Goal: Task Accomplishment & Management: Manage account settings

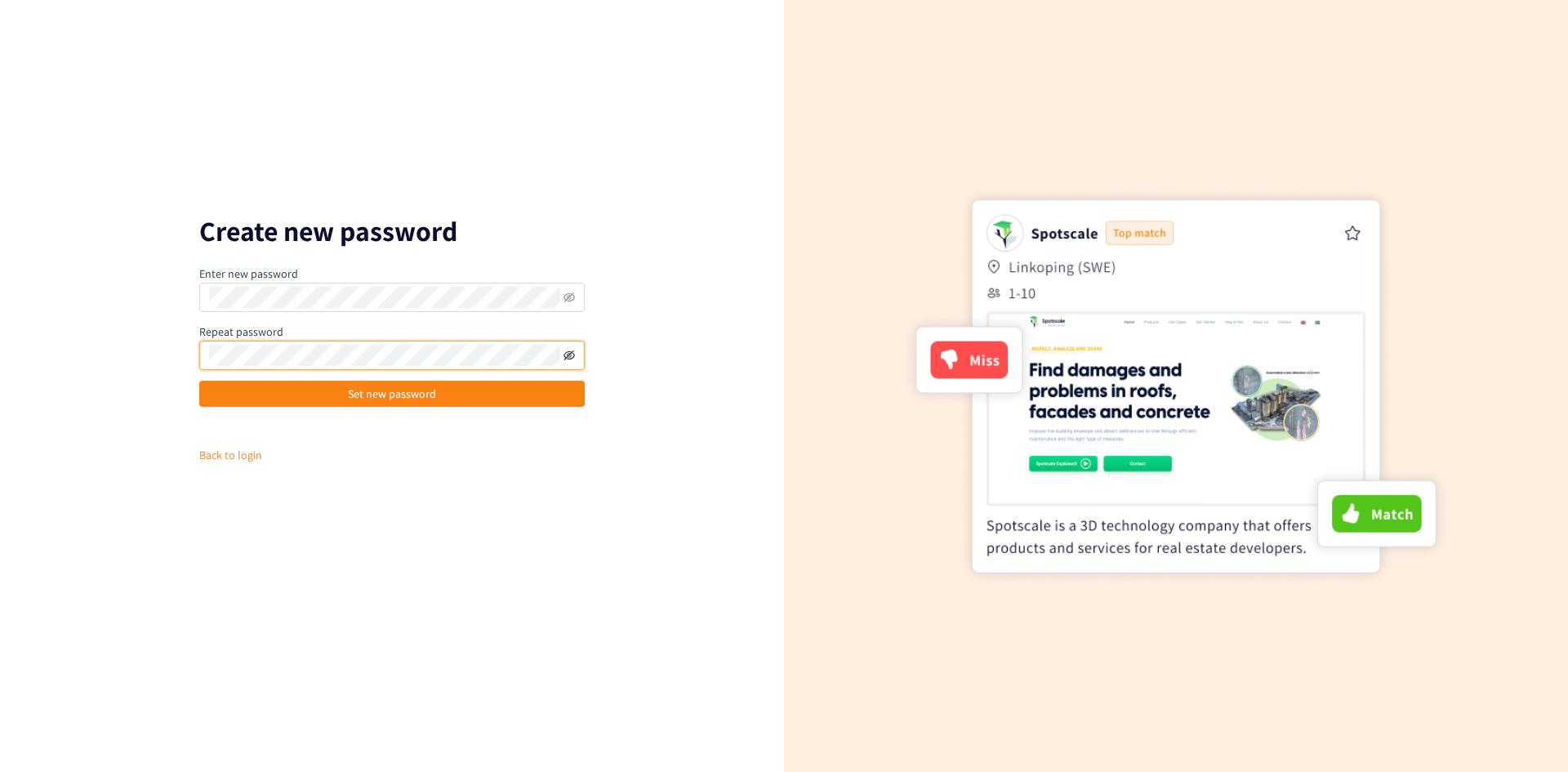
click at [571, 358] on icon "eye-invisible" at bounding box center [569, 355] width 11 height 11
click at [570, 294] on icon "eye-invisible" at bounding box center [569, 297] width 11 height 10
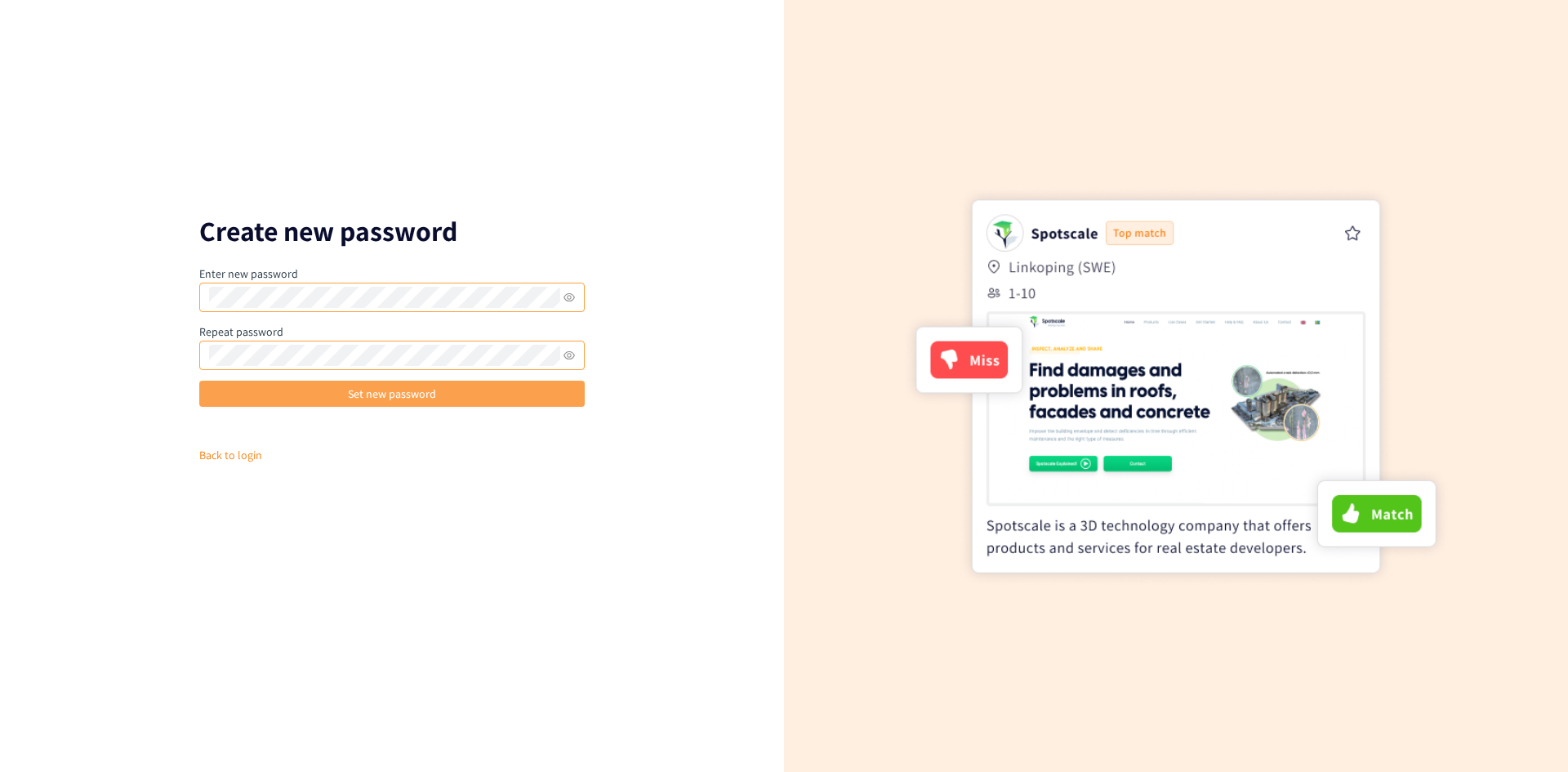
click at [478, 399] on button "Set new password" at bounding box center [392, 394] width 386 height 26
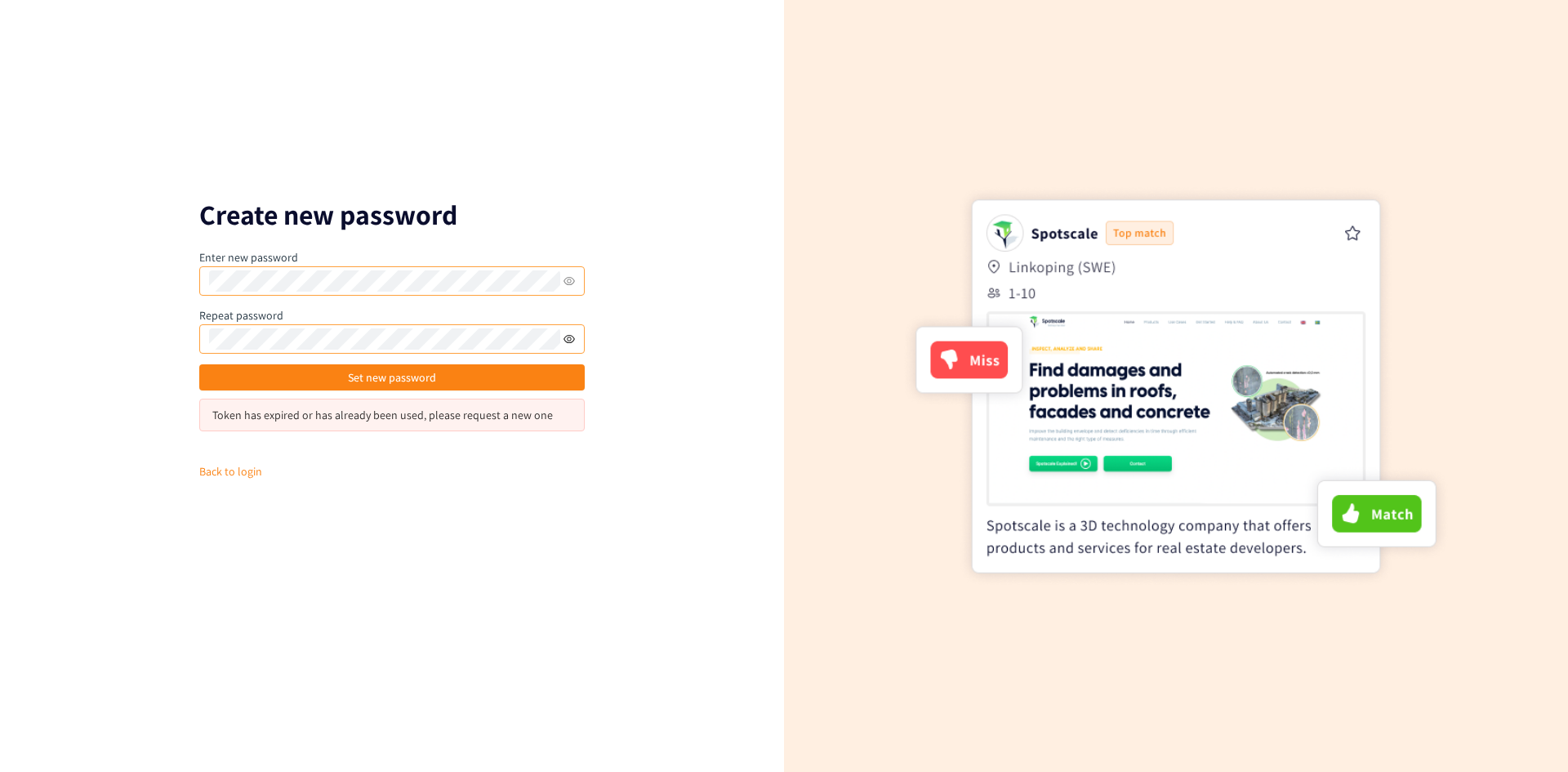
click at [573, 339] on icon "eye" at bounding box center [569, 339] width 11 height 11
click at [574, 277] on icon "eye" at bounding box center [569, 280] width 11 height 11
click at [116, 340] on div "Create new password Enter new password Repeat password Set new password Token h…" at bounding box center [392, 386] width 784 height 772
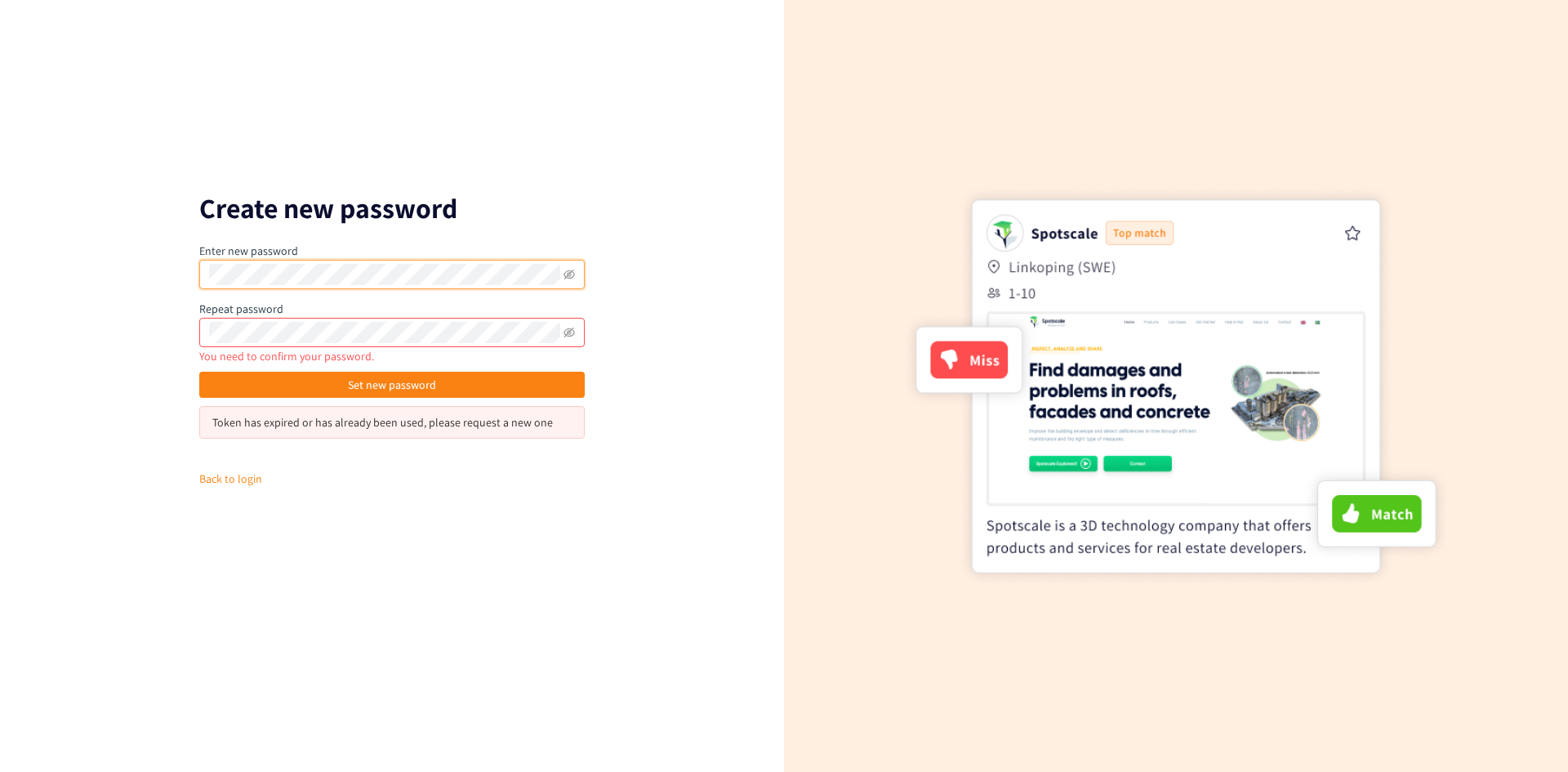
click at [167, 269] on div "Create new password Enter new password Repeat password You need to confirm your…" at bounding box center [392, 386] width 784 height 772
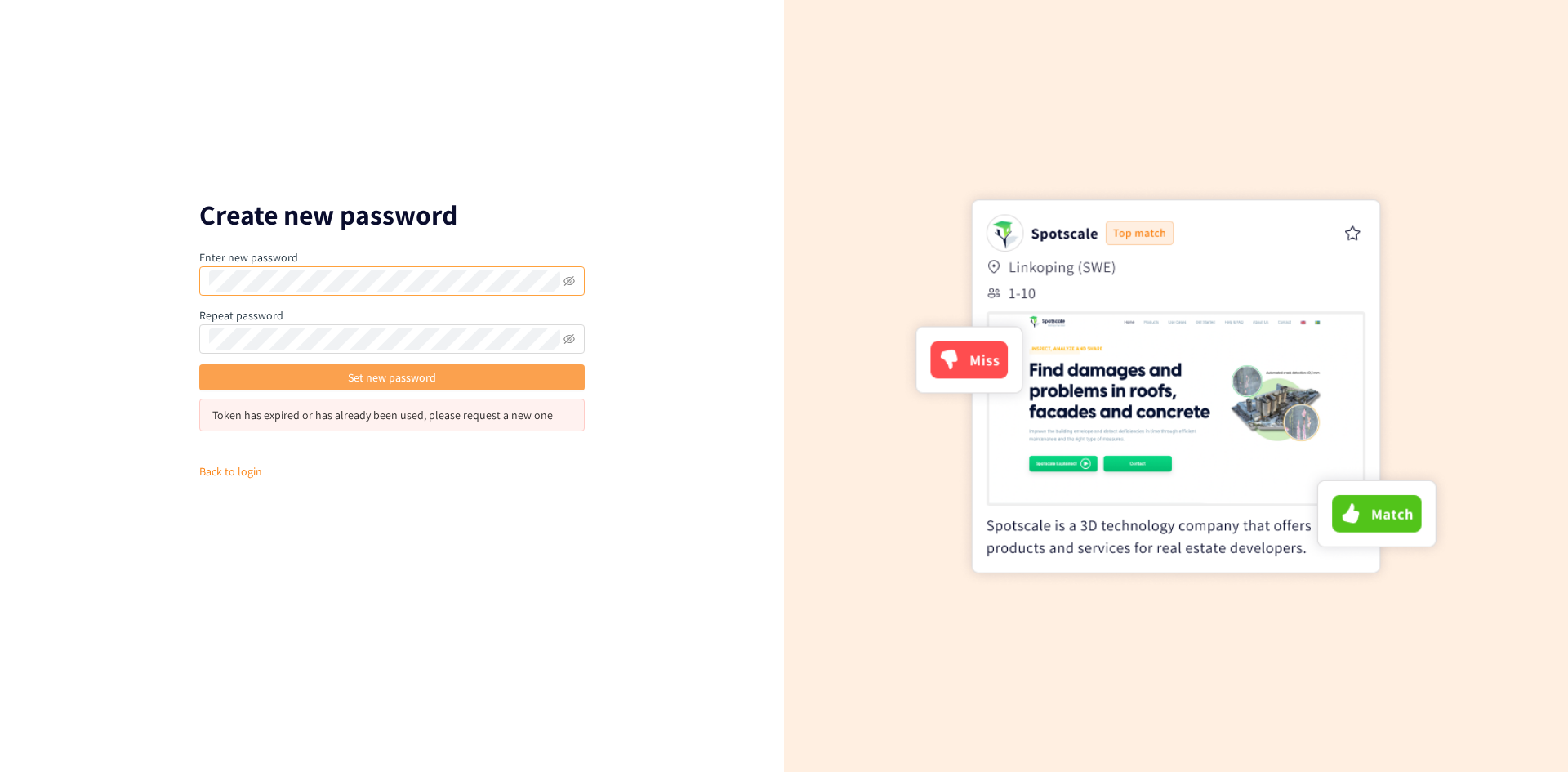
click at [307, 379] on button "Set new password" at bounding box center [392, 377] width 386 height 26
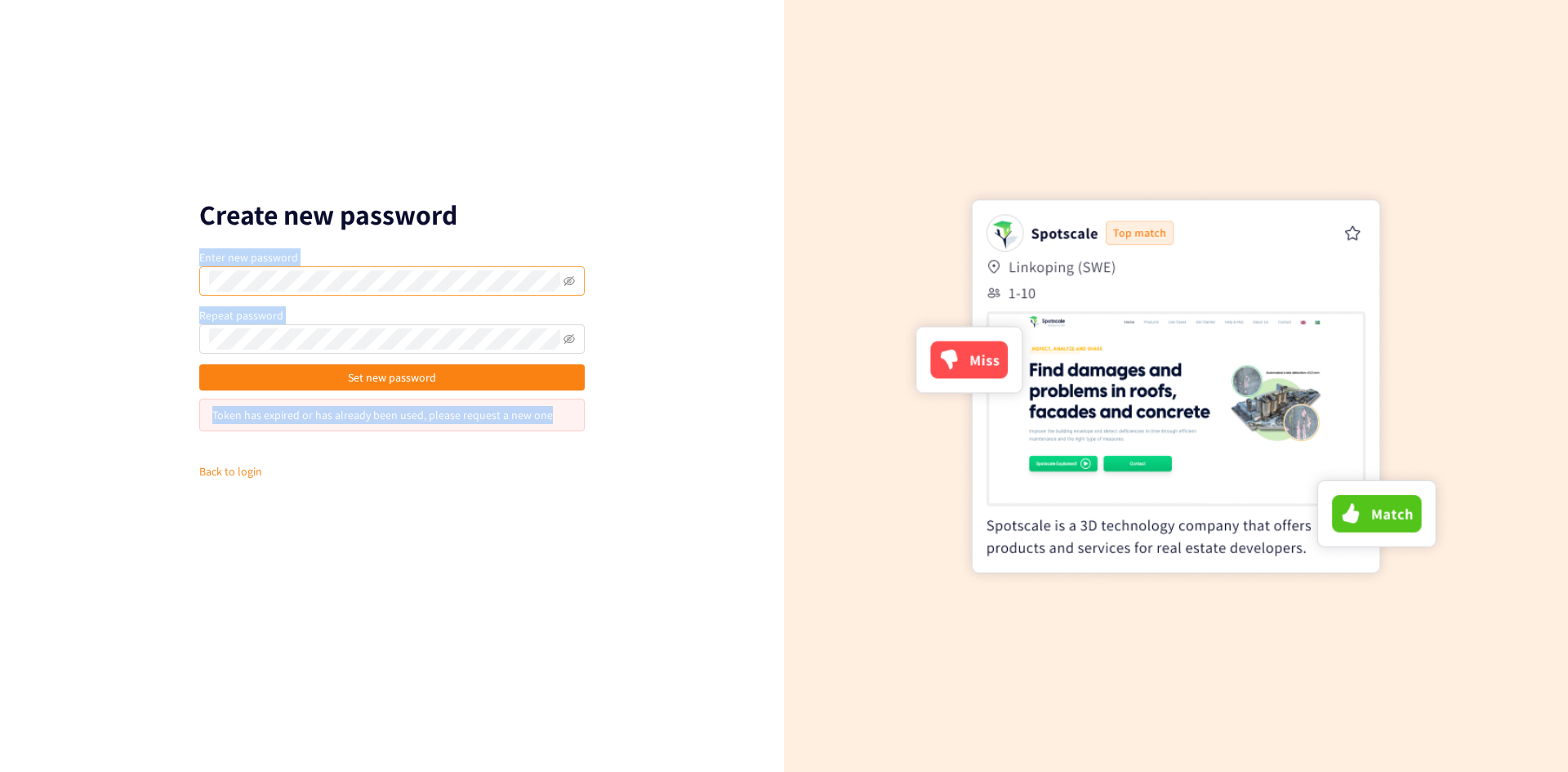
drag, startPoint x: 555, startPoint y: 423, endPoint x: 190, endPoint y: 426, distance: 365.0
click at [190, 426] on div "Create new password Enter new password Repeat password Set new password Token h…" at bounding box center [392, 386] width 784 height 772
click at [327, 420] on div "Token has expired or has already been used, please request a new one" at bounding box center [392, 415] width 359 height 18
drag, startPoint x: 555, startPoint y: 417, endPoint x: 212, endPoint y: 415, distance: 343.0
click at [212, 415] on div "Token has expired or has already been used, please request a new one" at bounding box center [392, 414] width 386 height 33
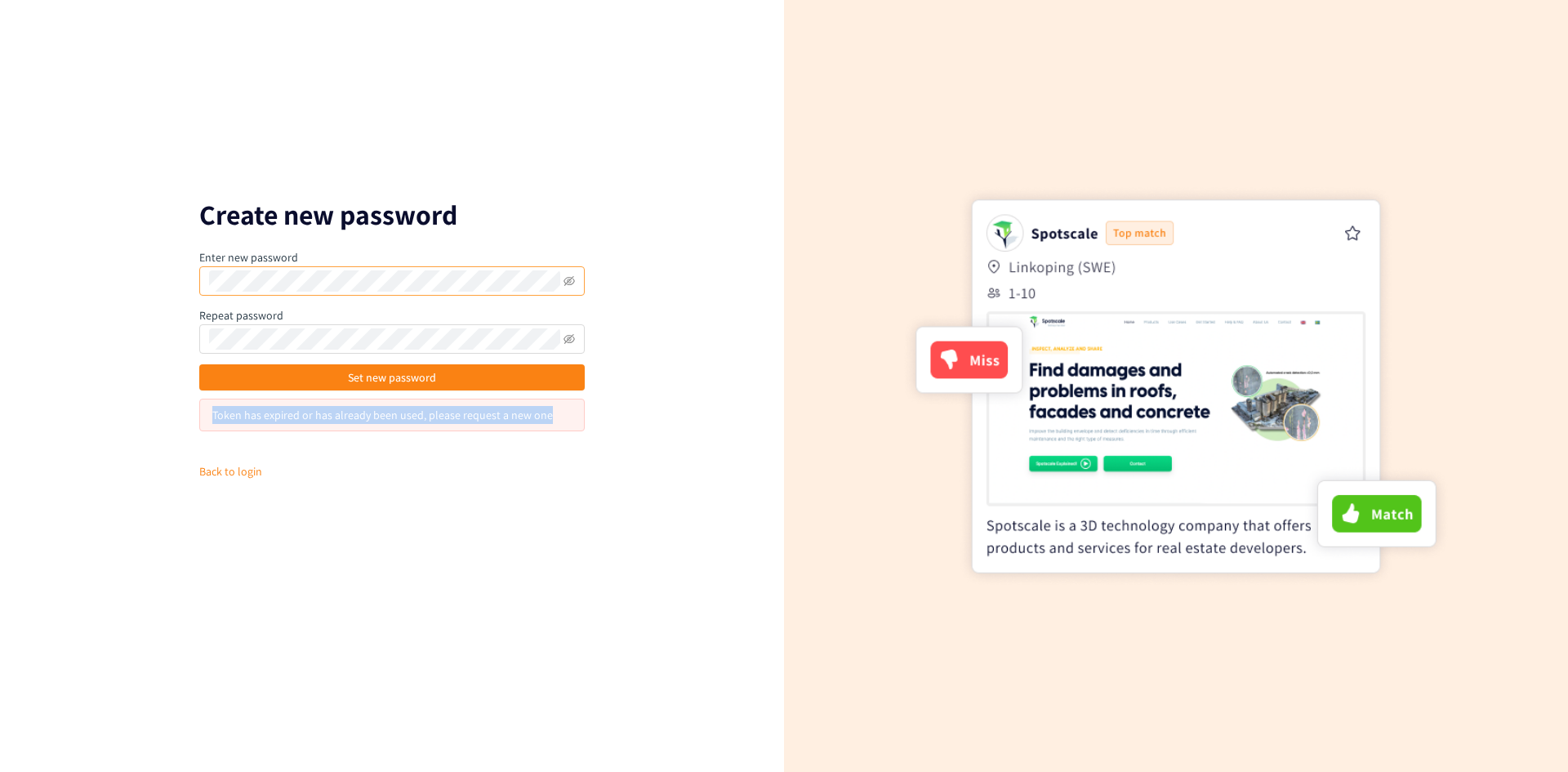
copy div "Token has expired or has already been used, please request a new one"
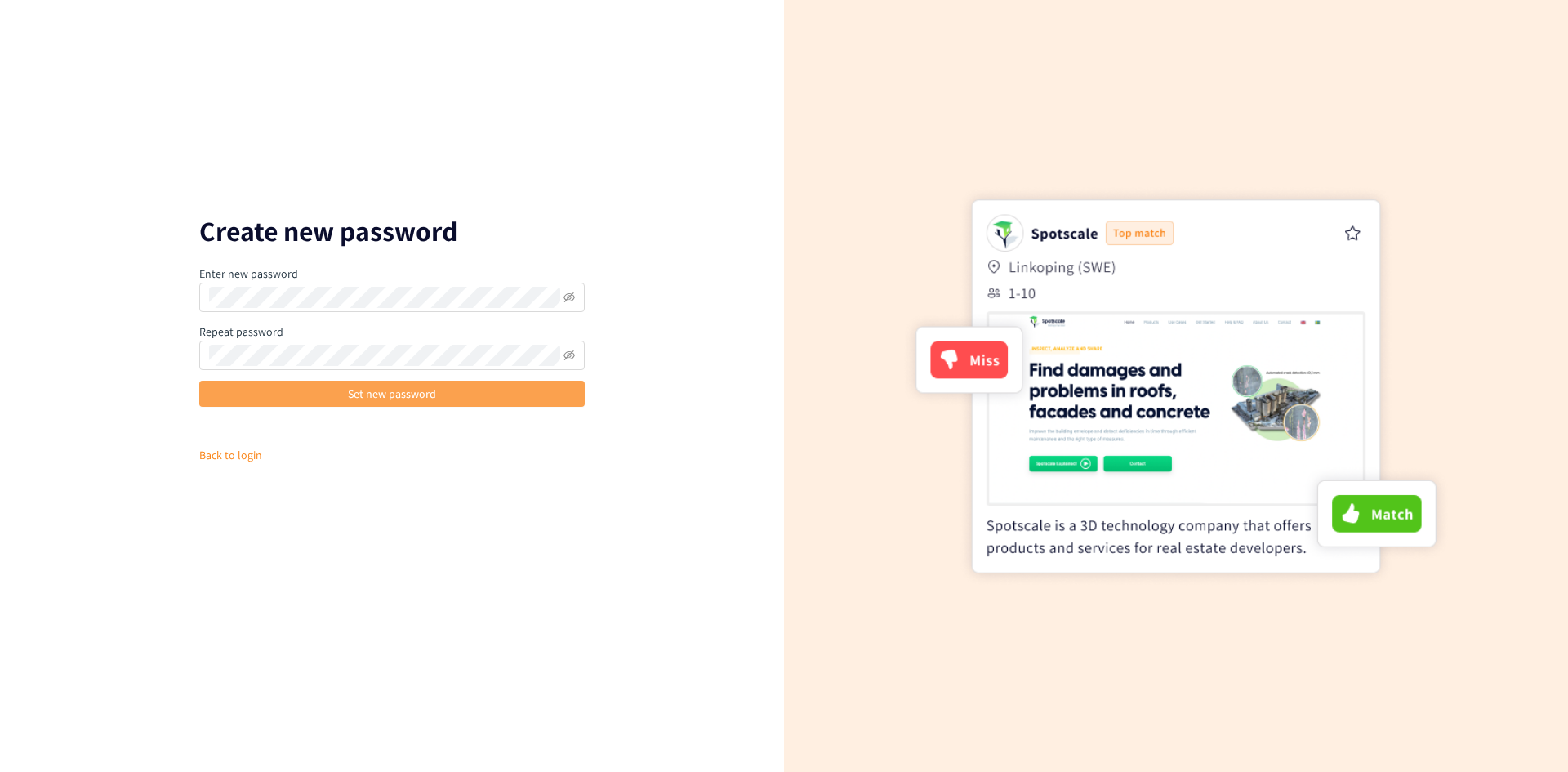
click at [396, 398] on span "Set new password" at bounding box center [392, 394] width 88 height 18
